Goal: Task Accomplishment & Management: Complete application form

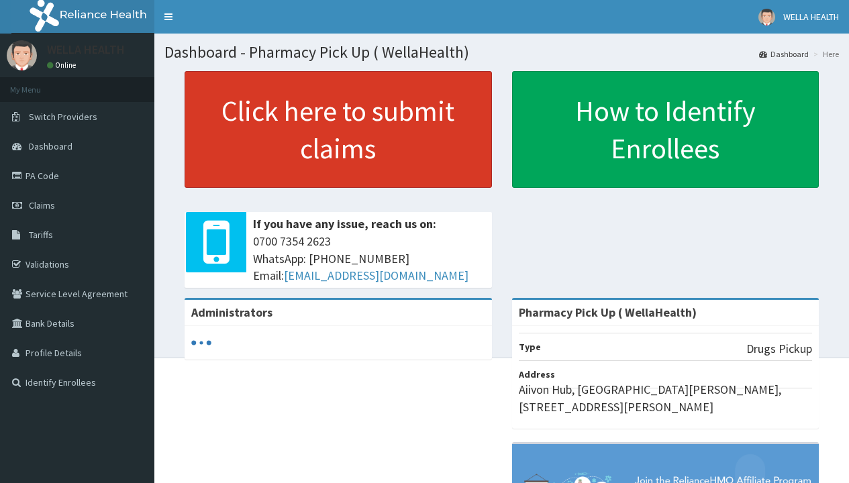
click at [338, 130] on link "Click here to submit claims" at bounding box center [338, 129] width 307 height 117
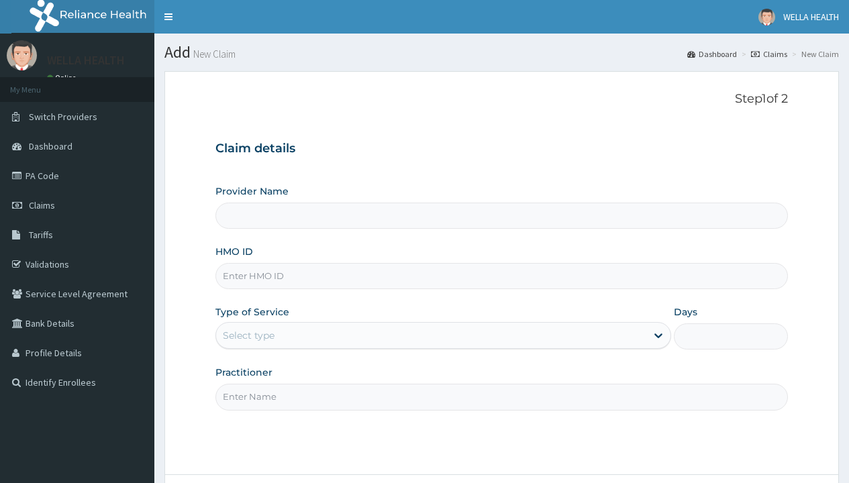
type input "Pharmacy Pick Up ( WellaHealth)"
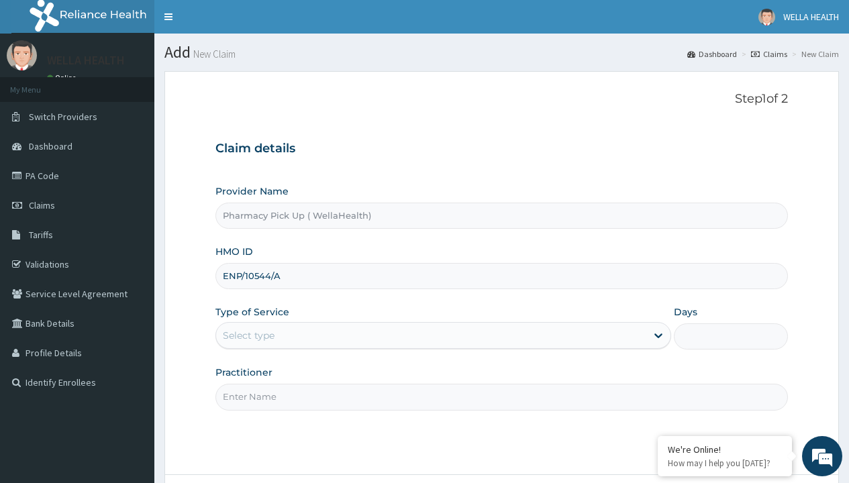
type input "ENP/10544/A"
type input "WellaHealth"
click at [248, 336] on div "Select type" at bounding box center [249, 335] width 52 height 13
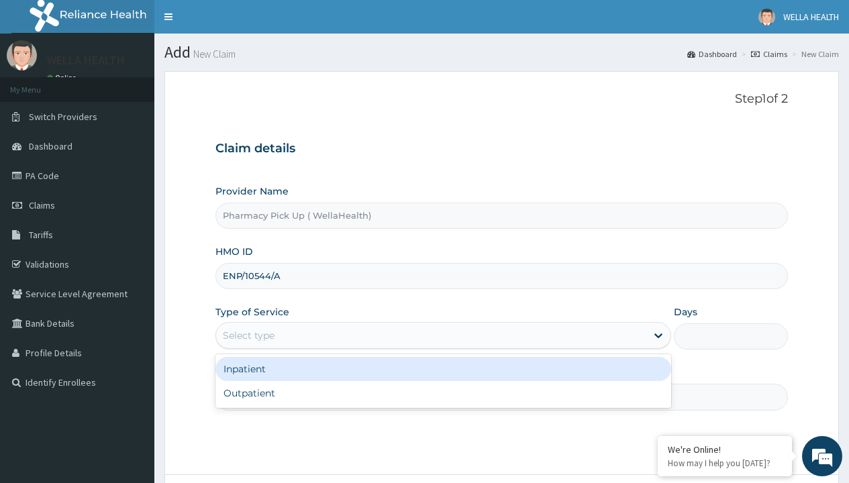
click at [443, 393] on div "Outpatient" at bounding box center [444, 393] width 456 height 24
type input "1"
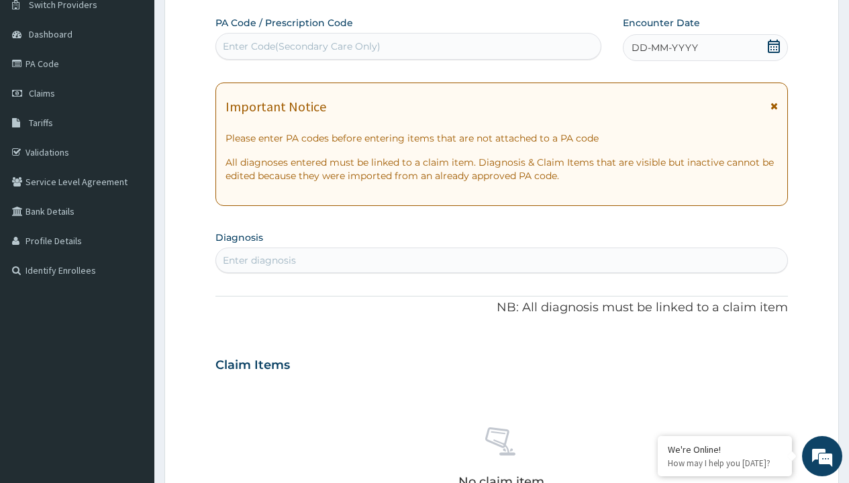
click at [664, 48] on span "DD-MM-YYYY" at bounding box center [665, 47] width 66 height 13
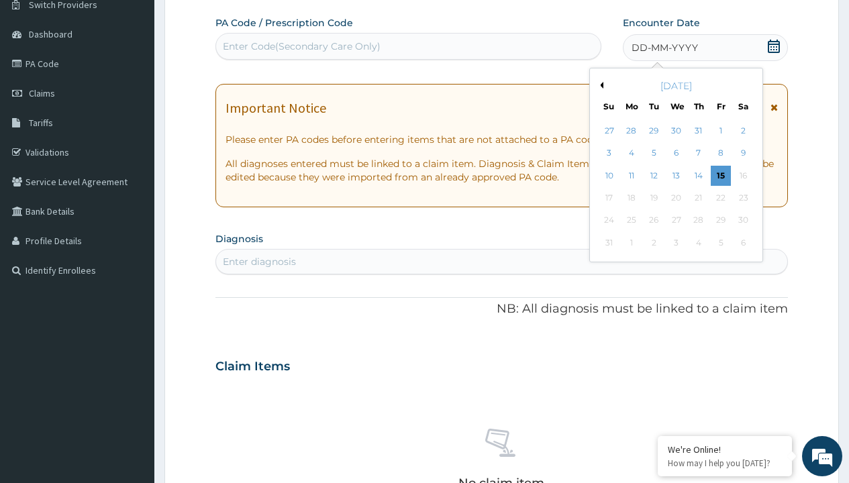
click at [600, 85] on button "Previous Month" at bounding box center [600, 85] width 7 height 7
click at [698, 198] on div "24" at bounding box center [699, 198] width 20 height 20
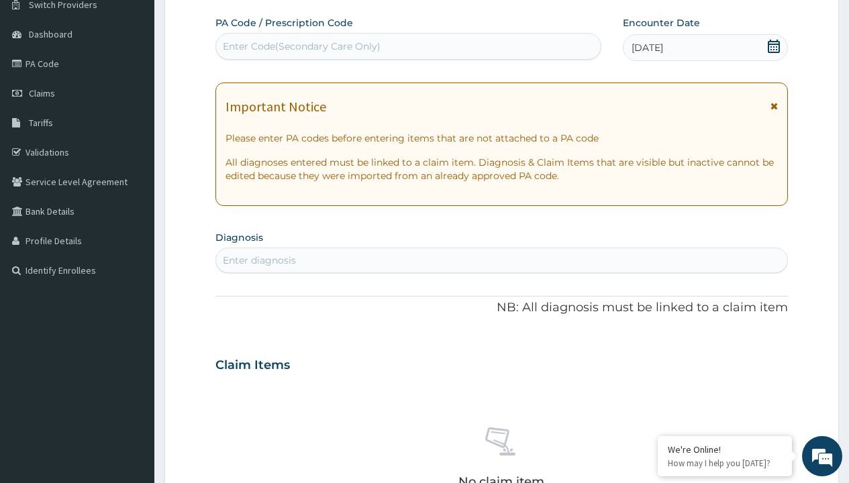
click at [301, 46] on div "Enter Code(Secondary Care Only)" at bounding box center [302, 46] width 158 height 13
type input "PRX/B262CF81"
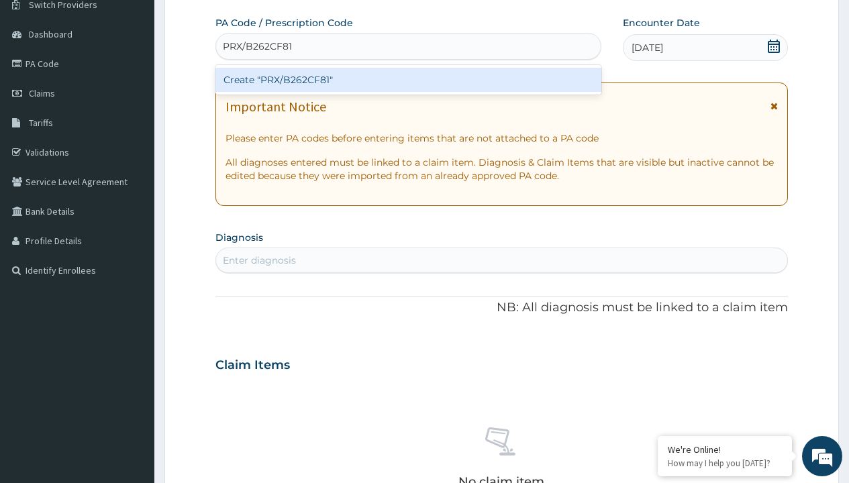
scroll to position [0, 0]
click at [408, 80] on div "Create "PRX/B262CF81"" at bounding box center [408, 80] width 385 height 24
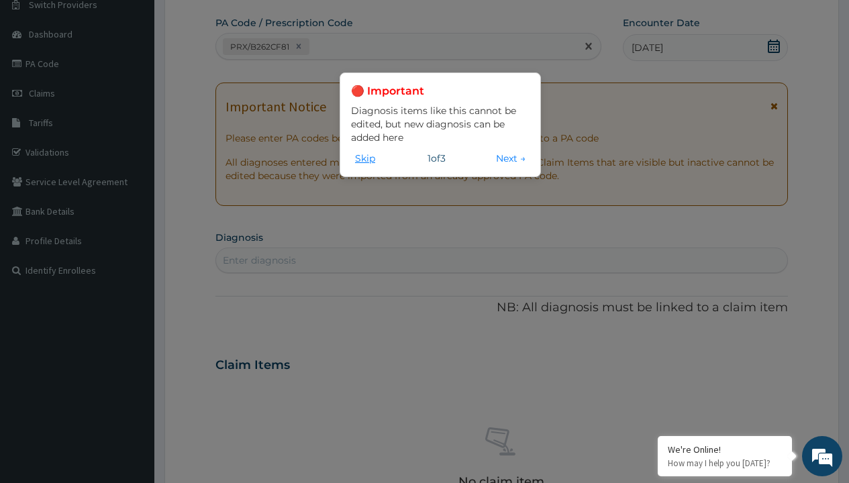
click at [365, 158] on button "Skip" at bounding box center [365, 158] width 28 height 15
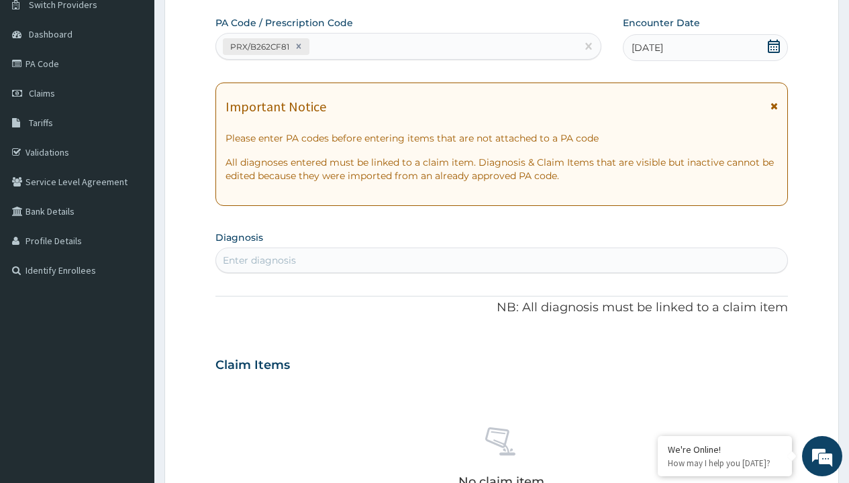
click at [259, 260] on div "Enter diagnosis" at bounding box center [259, 260] width 73 height 13
type input "prescription collected"
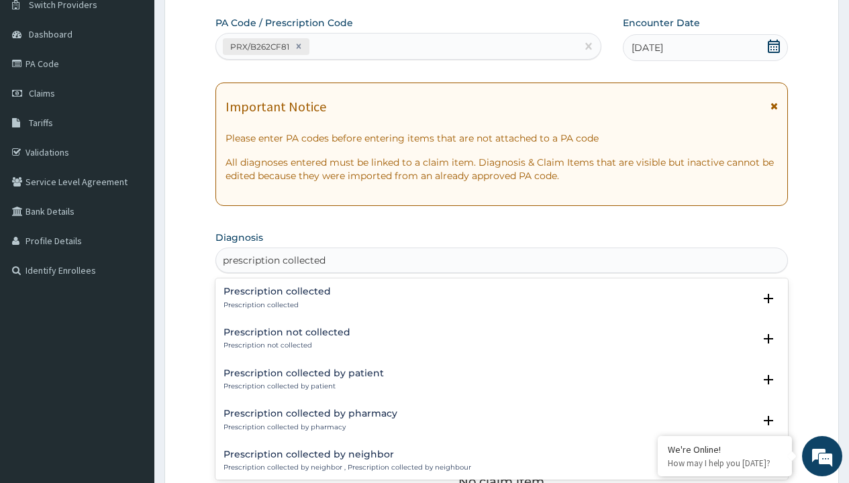
click at [275, 305] on p "Prescription collected" at bounding box center [277, 305] width 107 height 9
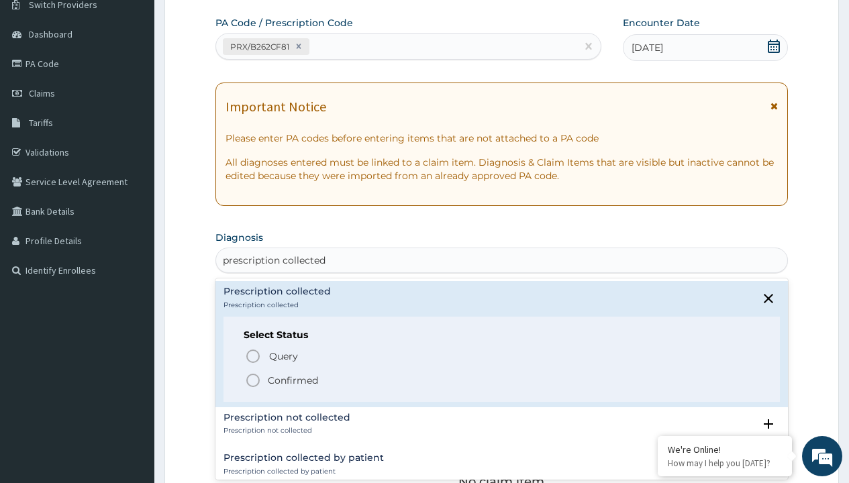
click at [293, 380] on p "Confirmed" at bounding box center [293, 380] width 50 height 13
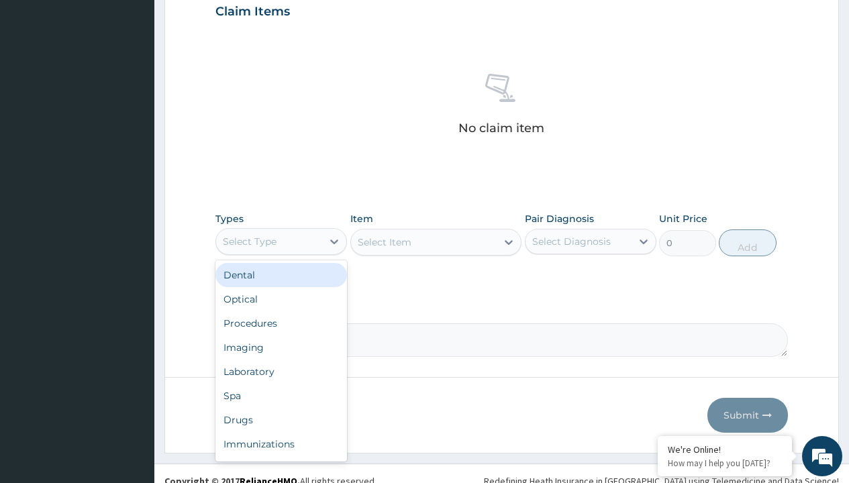
type input "procedures"
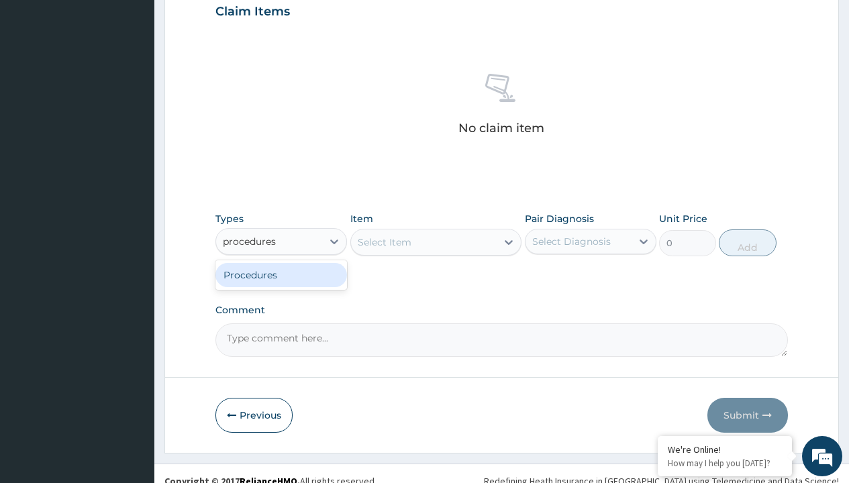
scroll to position [0, 0]
click at [281, 275] on div "Procedures" at bounding box center [282, 275] width 132 height 24
click at [384, 242] on div "Select Item" at bounding box center [385, 242] width 54 height 13
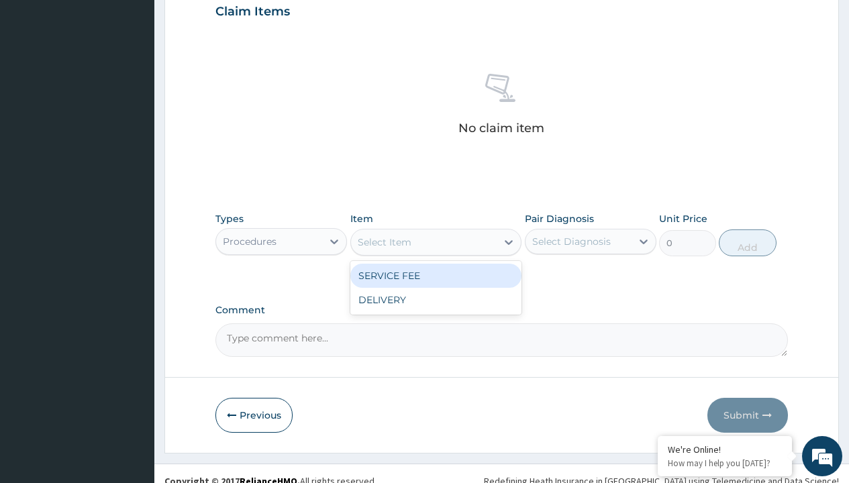
type input "service fee"
click at [436, 275] on div "SERVICE FEE" at bounding box center [436, 276] width 172 height 24
type input "100"
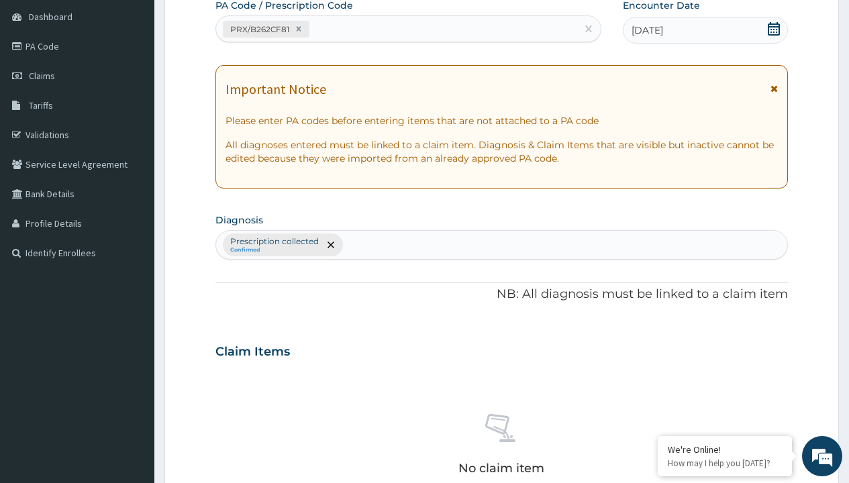
type input "prescription collected"
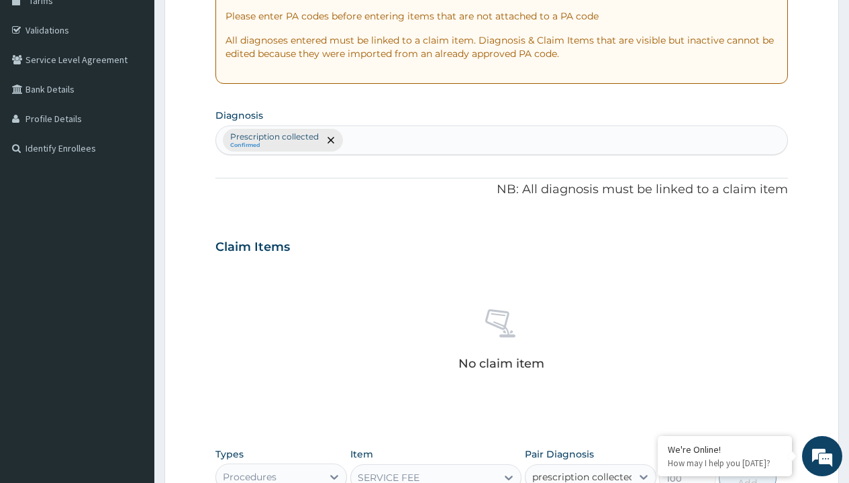
checkbox input "true"
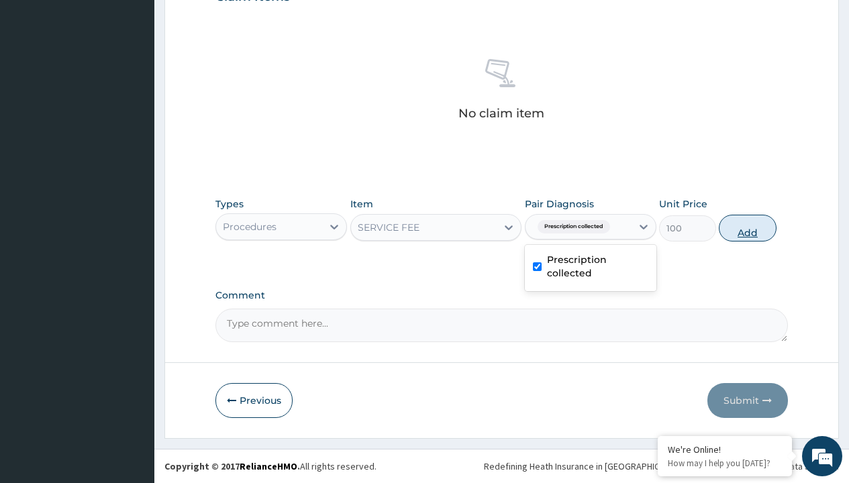
click at [748, 228] on button "Add" at bounding box center [747, 228] width 57 height 27
type input "0"
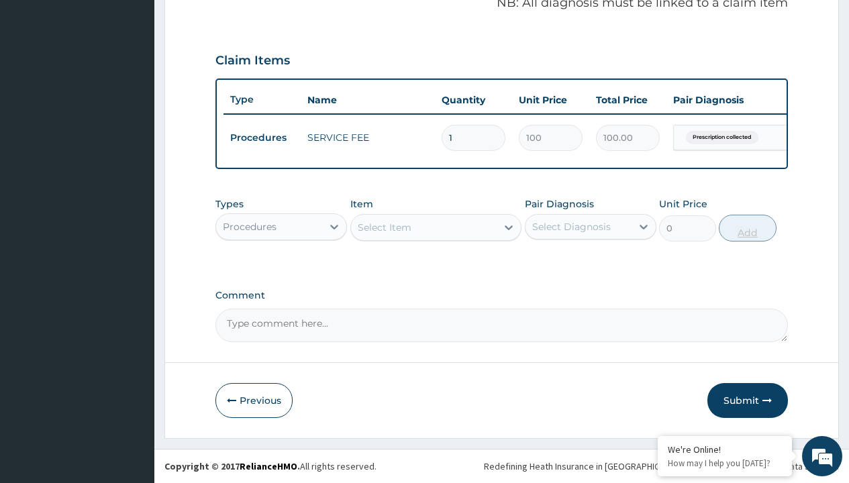
scroll to position [431, 0]
click at [250, 226] on div "Procedures" at bounding box center [250, 226] width 54 height 13
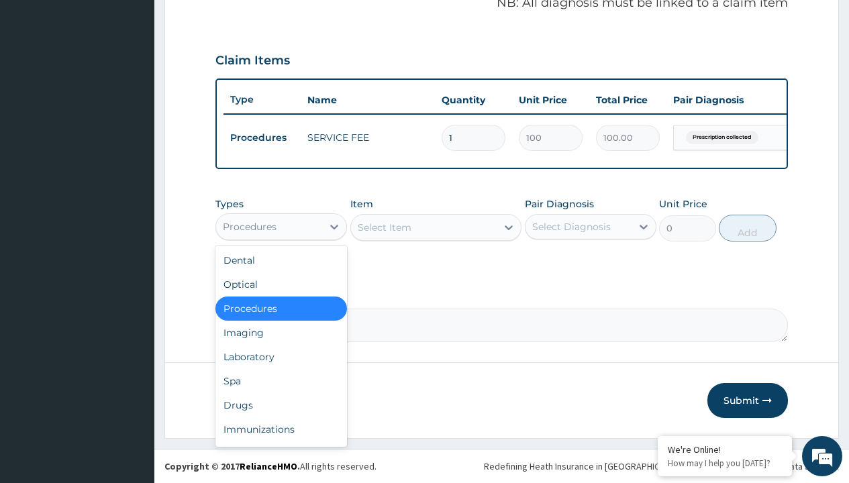
type input "drugs"
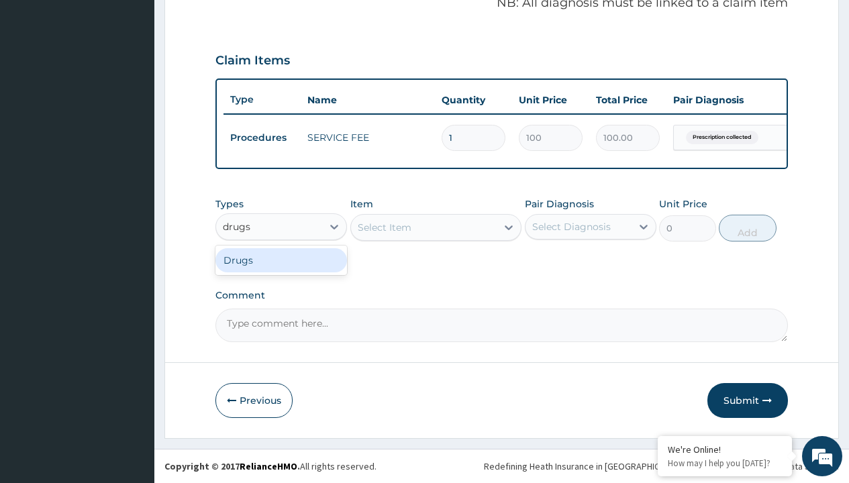
click at [281, 260] on div "Drugs" at bounding box center [282, 260] width 132 height 24
click at [384, 227] on div "Select Item" at bounding box center [385, 227] width 54 height 13
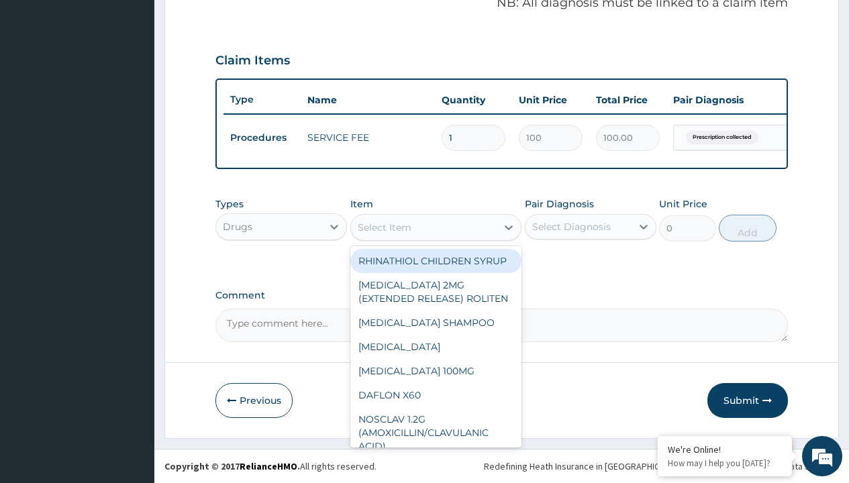
type input "diovan 80mg x 28"
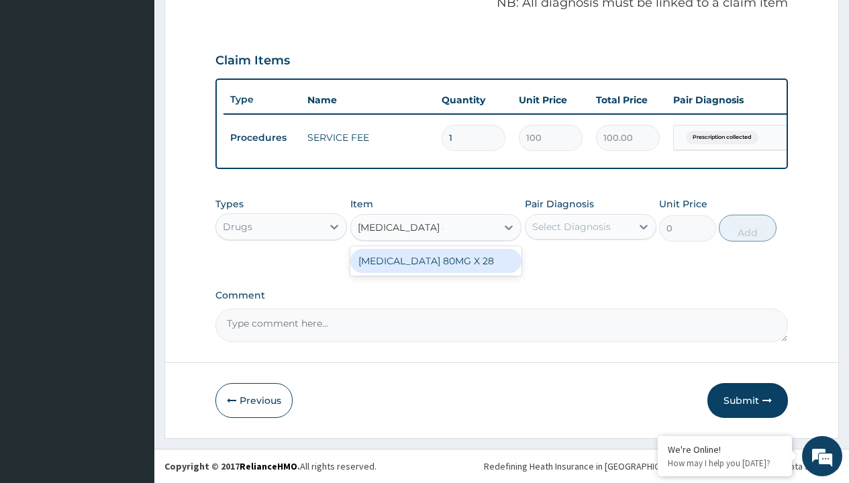
click at [436, 260] on div "DIOVAN 80MG X 28" at bounding box center [436, 261] width 172 height 24
type input "1255.400024414062"
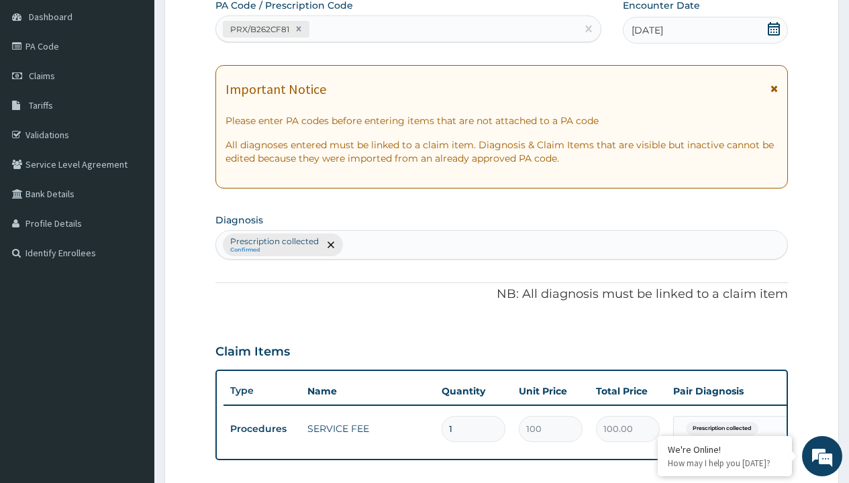
type input "prescription collected"
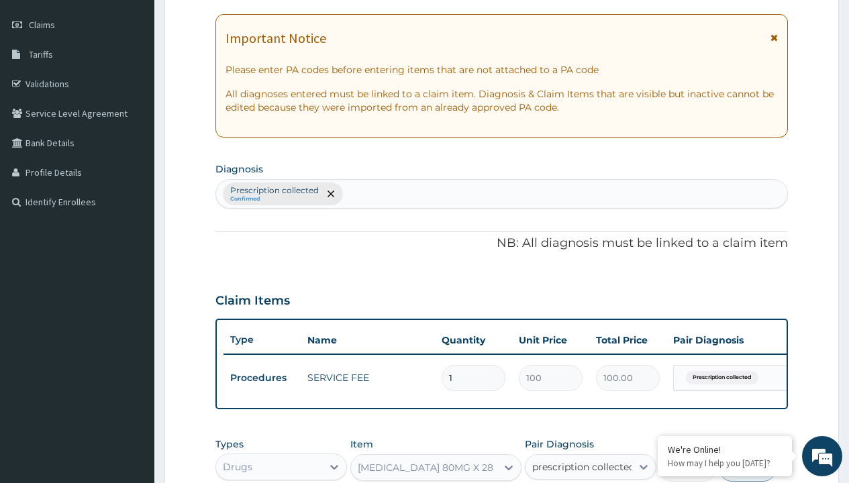
checkbox input "true"
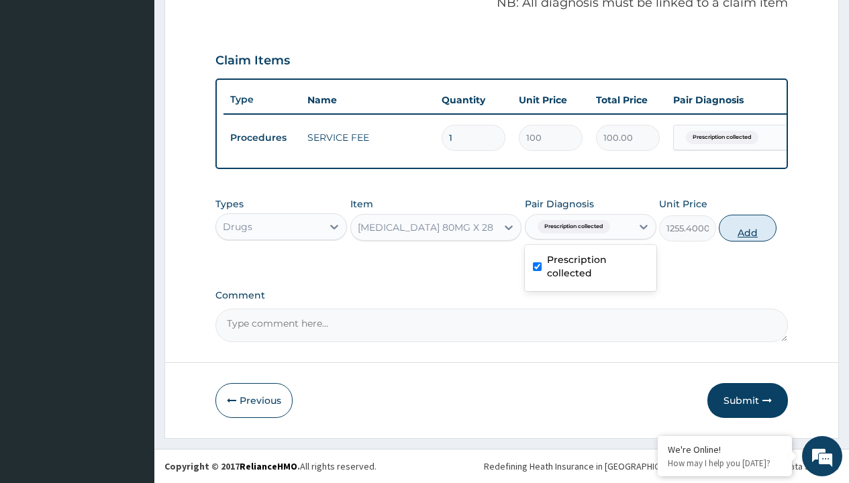
click at [748, 228] on button "Add" at bounding box center [747, 228] width 57 height 27
type input "0"
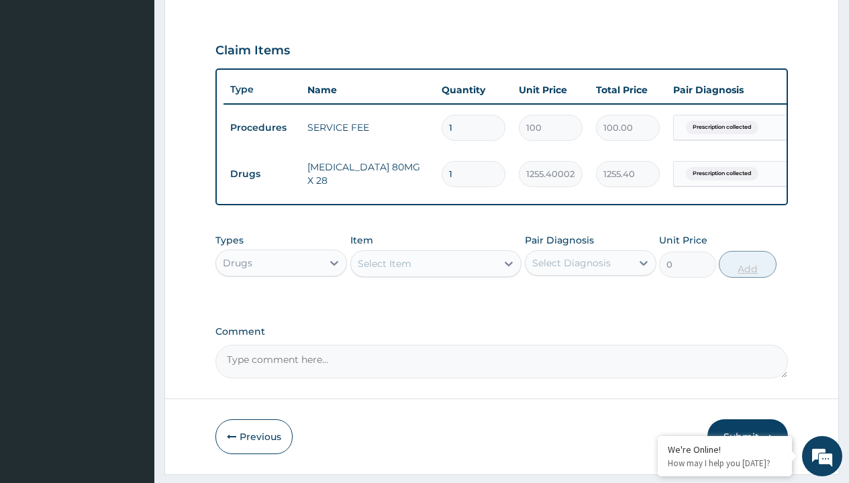
type input "28"
type input "35151.20"
type input "28"
click at [262, 174] on td "Drugs" at bounding box center [262, 174] width 77 height 25
type input "procedures"
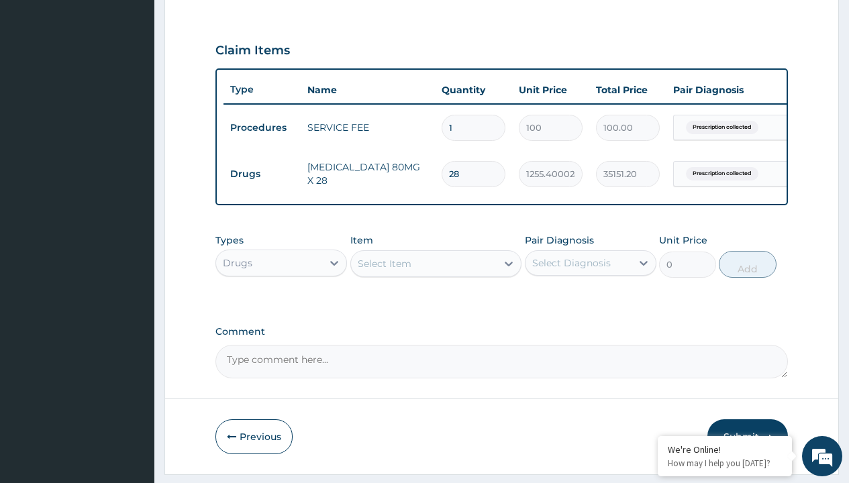
scroll to position [0, 0]
click at [281, 306] on div "Procedures" at bounding box center [282, 297] width 132 height 24
click at [384, 271] on div "Select Item" at bounding box center [385, 263] width 54 height 13
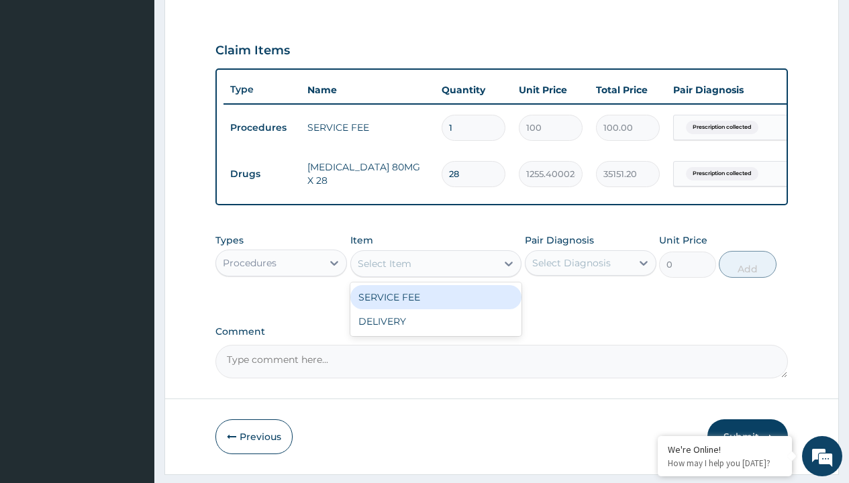
type input "delivery"
click at [436, 307] on div "DELIVERY" at bounding box center [436, 297] width 172 height 24
type input "2000"
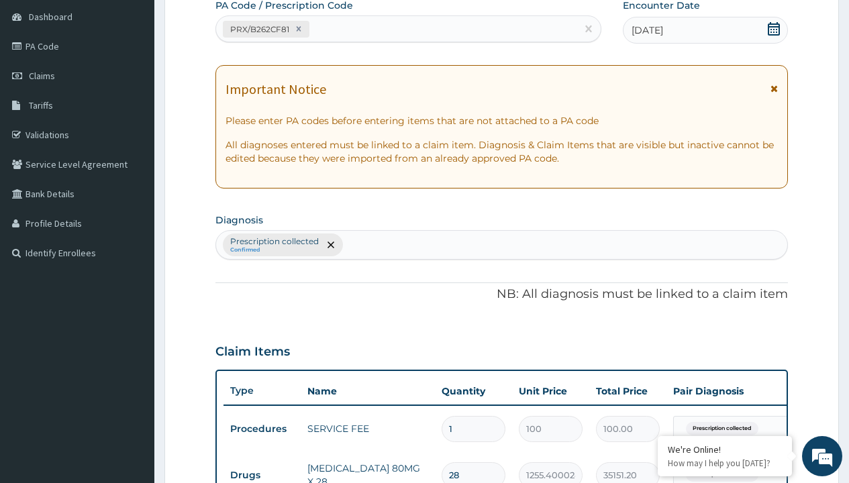
type input "prescription collected"
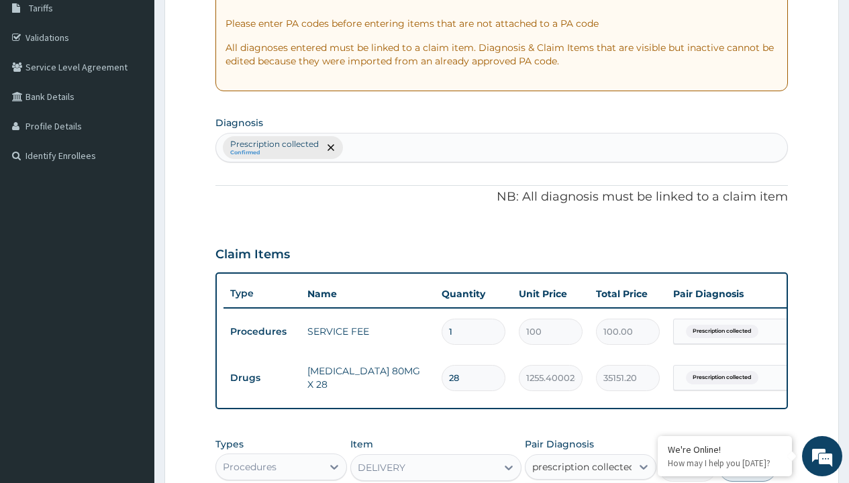
checkbox input "true"
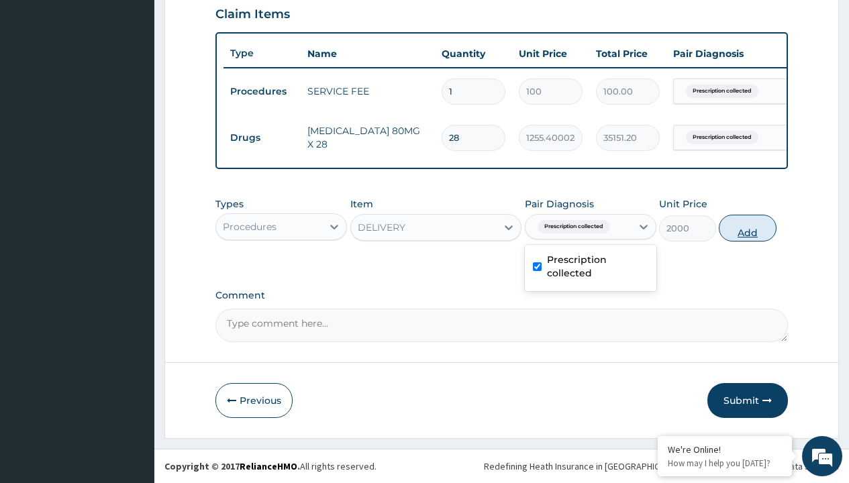
click at [748, 228] on button "Add" at bounding box center [747, 228] width 57 height 27
type input "0"
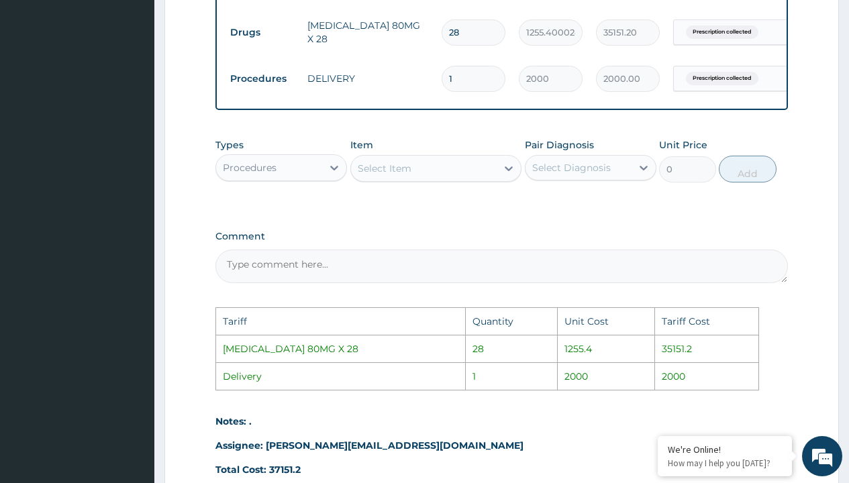
scroll to position [724, 0]
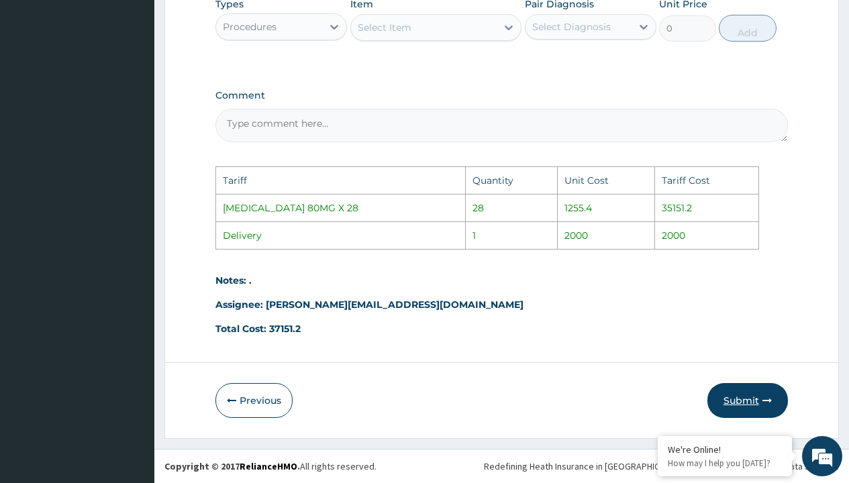
click at [745, 410] on button "Submit" at bounding box center [748, 400] width 81 height 35
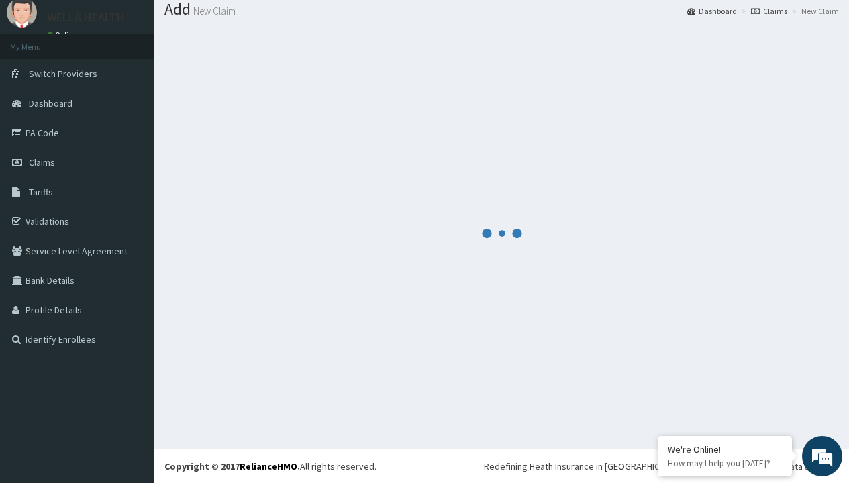
scroll to position [524, 0]
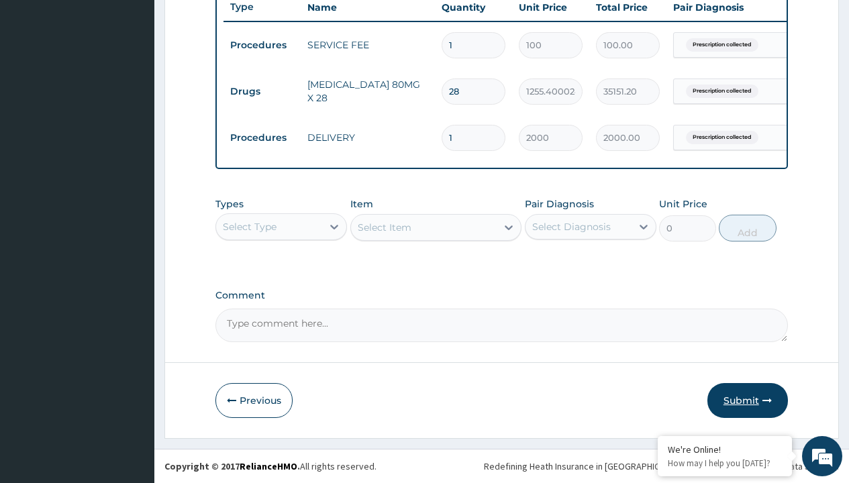
click at [731, 414] on button "Submit" at bounding box center [748, 400] width 81 height 35
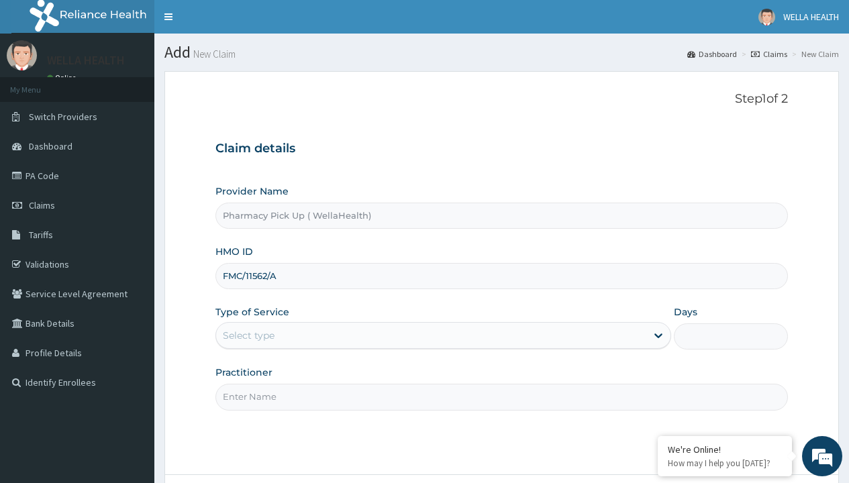
type input "FMC/11562/A"
type input "WellaHealth"
click at [248, 336] on div "Select type" at bounding box center [249, 335] width 52 height 13
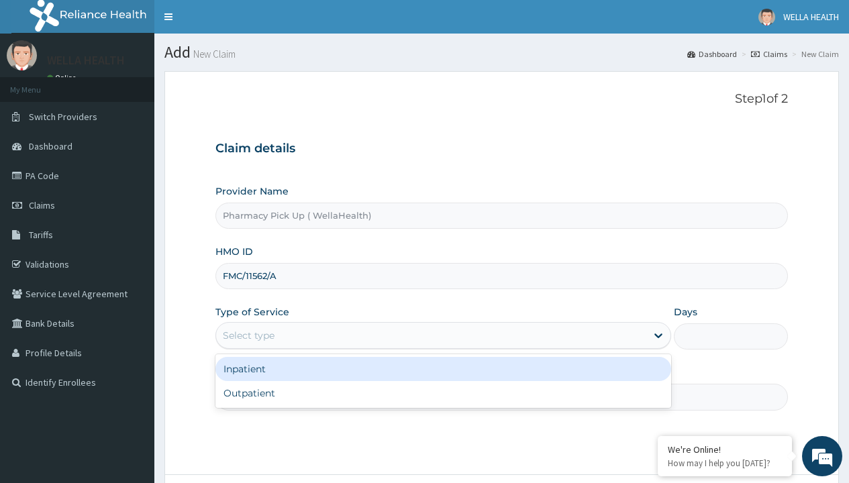
click at [443, 393] on div "Outpatient" at bounding box center [444, 393] width 456 height 24
type input "1"
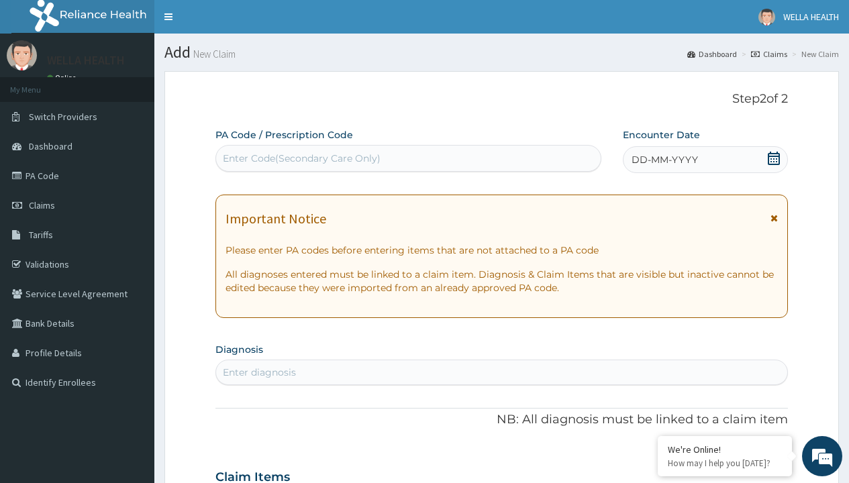
scroll to position [112, 0]
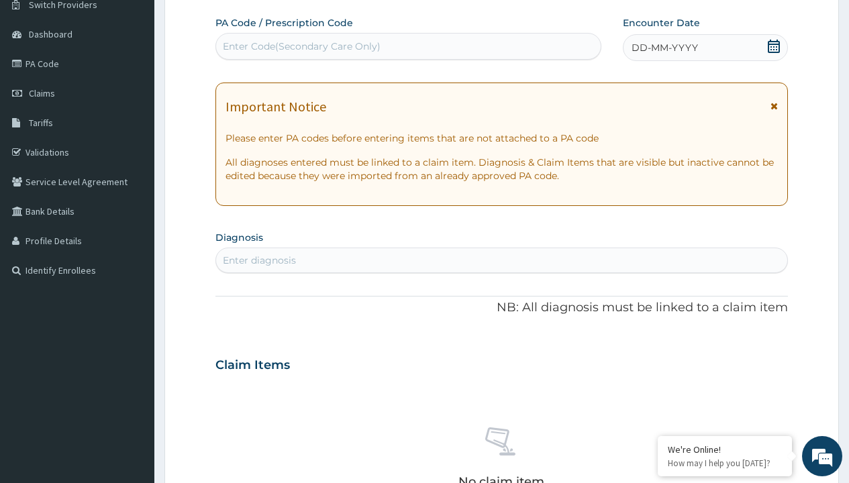
click at [664, 48] on span "DD-MM-YYYY" at bounding box center [665, 47] width 66 height 13
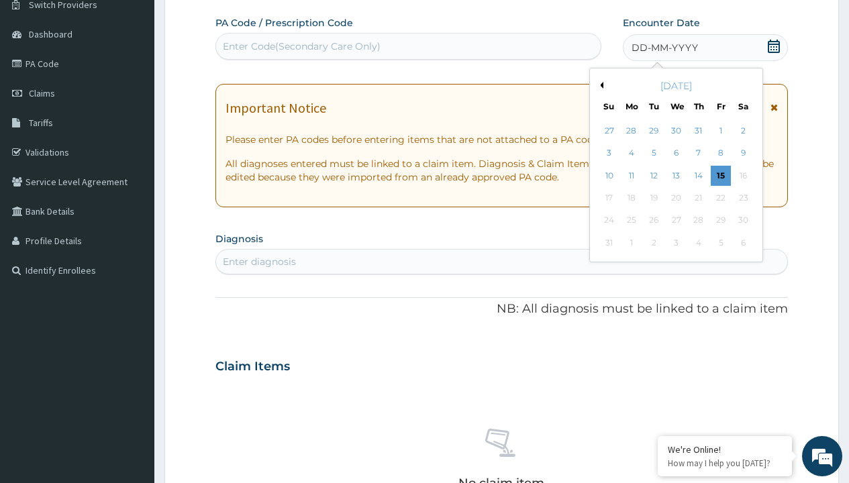
scroll to position [0, 0]
